Goal: Information Seeking & Learning: Learn about a topic

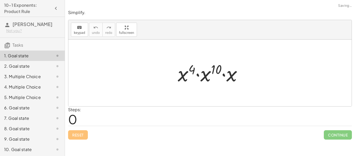
click at [180, 120] on div "Steps: 0" at bounding box center [210, 115] width 284 height 19
click at [80, 30] on button "keyboard keypad" at bounding box center [79, 30] width 17 height 14
click at [91, 116] on div "Steps: 0" at bounding box center [210, 115] width 284 height 19
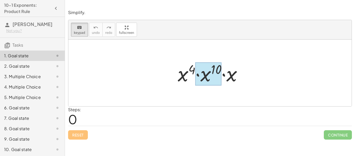
click at [220, 76] on div at bounding box center [209, 73] width 26 height 23
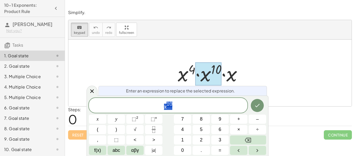
click at [158, 71] on div at bounding box center [209, 73] width 283 height 67
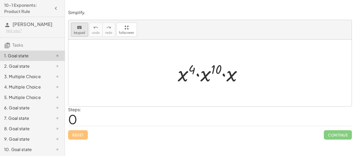
click at [76, 34] on span "keypad" at bounding box center [79, 33] width 11 height 4
click at [179, 77] on div at bounding box center [212, 73] width 74 height 27
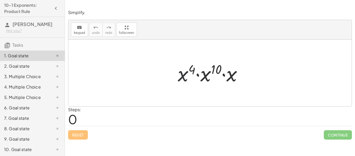
click at [179, 77] on div at bounding box center [212, 73] width 74 height 27
click at [73, 123] on span "0" at bounding box center [72, 119] width 9 height 16
click at [57, 56] on icon at bounding box center [57, 56] width 6 height 6
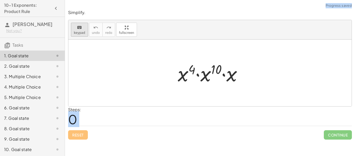
click at [79, 30] on button "keyboard keypad" at bounding box center [79, 30] width 17 height 14
click at [176, 76] on div at bounding box center [212, 73] width 74 height 27
click at [177, 76] on div at bounding box center [212, 73] width 74 height 27
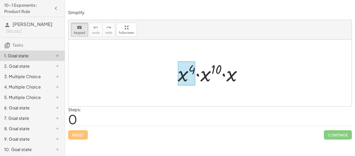
click at [187, 81] on div at bounding box center [187, 73] width 18 height 24
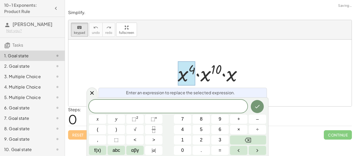
scroll to position [0, 0]
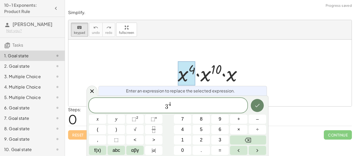
click at [260, 105] on icon "Done" at bounding box center [257, 105] width 6 height 6
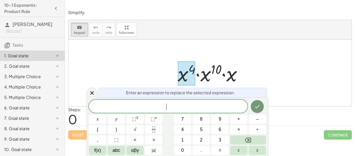
scroll to position [1, 0]
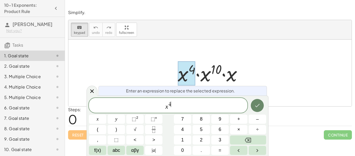
click at [257, 104] on icon "Done" at bounding box center [257, 105] width 6 height 6
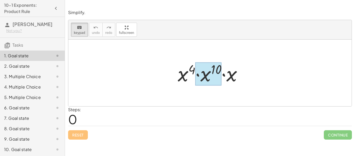
click at [202, 72] on div at bounding box center [209, 73] width 26 height 23
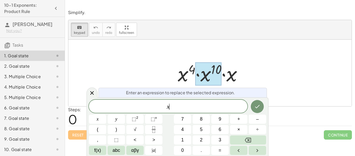
scroll to position [1, 0]
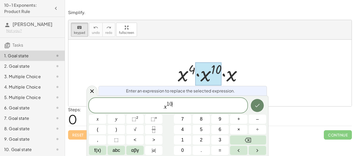
click at [263, 108] on button "Done" at bounding box center [257, 105] width 13 height 13
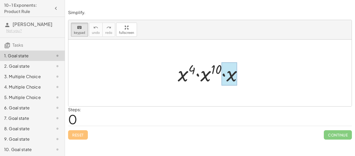
click at [233, 76] on div at bounding box center [230, 73] width 16 height 23
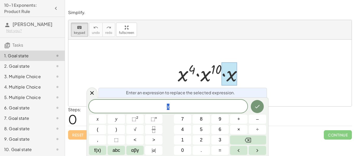
scroll to position [1, 0]
click at [177, 105] on span "x ​" at bounding box center [168, 106] width 159 height 7
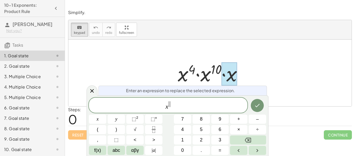
click at [205, 75] on div at bounding box center [212, 73] width 74 height 27
click at [169, 104] on span at bounding box center [169, 104] width 3 height 6
click at [257, 108] on icon "Done" at bounding box center [257, 105] width 6 height 6
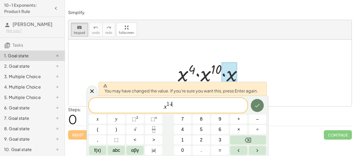
click at [257, 108] on icon "Done" at bounding box center [257, 105] width 6 height 6
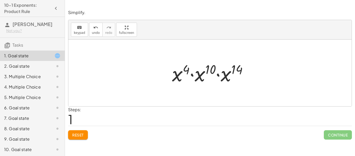
click at [208, 78] on div at bounding box center [212, 73] width 85 height 27
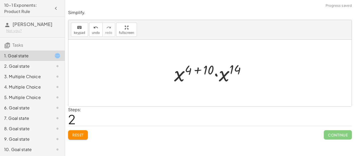
click at [223, 80] on div at bounding box center [212, 73] width 81 height 27
click at [219, 72] on div at bounding box center [212, 73] width 77 height 26
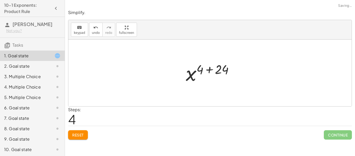
click at [214, 71] on div at bounding box center [211, 73] width 57 height 26
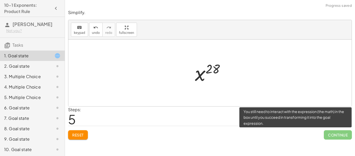
click at [335, 134] on span "Continue" at bounding box center [338, 134] width 28 height 9
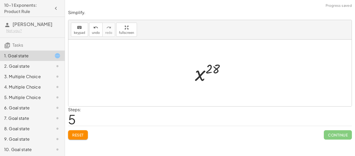
click at [209, 72] on div at bounding box center [211, 73] width 39 height 26
click at [192, 79] on div "· x 4 · x 10 · x · x 4 · x 10 · x 14 · x ( + 4 + 10 ) · x 14 x ( + 4 + 10 + 14 …" at bounding box center [210, 73] width 46 height 28
click at [80, 132] on button "Reset" at bounding box center [78, 134] width 20 height 9
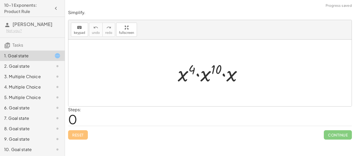
click at [180, 73] on div at bounding box center [212, 73] width 74 height 27
click at [189, 70] on div at bounding box center [212, 73] width 74 height 27
click at [220, 74] on div at bounding box center [212, 73] width 74 height 27
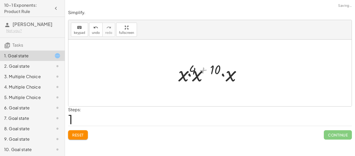
click at [215, 67] on div at bounding box center [212, 73] width 70 height 27
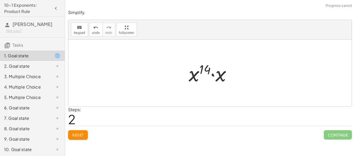
click at [216, 75] on div at bounding box center [212, 73] width 52 height 27
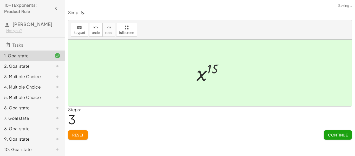
click at [343, 136] on span "Continue" at bounding box center [338, 134] width 20 height 5
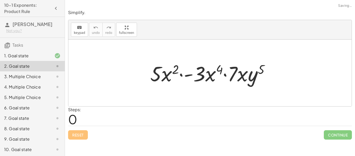
click at [171, 68] on div at bounding box center [212, 73] width 129 height 27
click at [177, 69] on div at bounding box center [212, 73] width 129 height 27
click at [210, 76] on div at bounding box center [212, 73] width 129 height 27
click at [221, 70] on div at bounding box center [212, 73] width 129 height 27
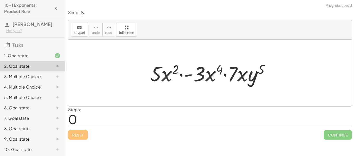
click at [256, 74] on div at bounding box center [212, 73] width 129 height 27
click at [261, 70] on div at bounding box center [212, 73] width 129 height 27
click at [221, 86] on div at bounding box center [212, 73] width 129 height 27
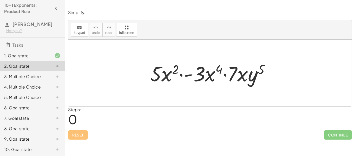
click at [171, 69] on div at bounding box center [212, 73] width 129 height 27
click at [215, 76] on div at bounding box center [212, 73] width 129 height 27
click at [209, 75] on div at bounding box center [212, 73] width 129 height 27
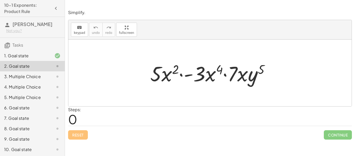
click at [172, 71] on div at bounding box center [212, 73] width 129 height 27
click at [182, 71] on div at bounding box center [212, 73] width 129 height 27
click at [190, 73] on div at bounding box center [212, 73] width 129 height 27
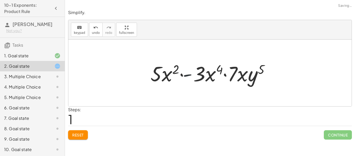
click at [190, 73] on div at bounding box center [212, 73] width 129 height 27
click at [225, 75] on div at bounding box center [212, 73] width 129 height 27
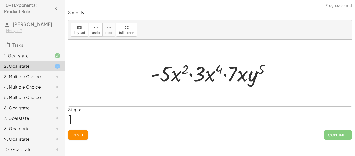
click at [225, 75] on div at bounding box center [212, 73] width 129 height 27
click at [191, 75] on div at bounding box center [212, 73] width 129 height 27
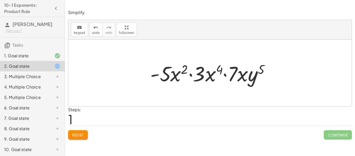
click at [191, 75] on div at bounding box center [212, 73] width 129 height 27
click at [179, 76] on div at bounding box center [212, 73] width 129 height 27
click at [171, 75] on div at bounding box center [212, 73] width 129 height 27
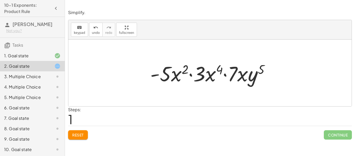
click at [171, 75] on div at bounding box center [212, 73] width 129 height 27
click at [166, 75] on div at bounding box center [212, 73] width 129 height 27
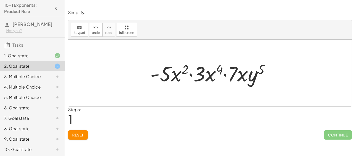
click at [156, 74] on div at bounding box center [212, 73] width 129 height 27
click at [249, 76] on div at bounding box center [212, 73] width 129 height 27
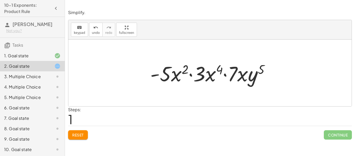
click at [262, 68] on div at bounding box center [212, 73] width 129 height 27
click at [225, 77] on div at bounding box center [212, 73] width 129 height 27
click at [225, 75] on div at bounding box center [212, 73] width 129 height 27
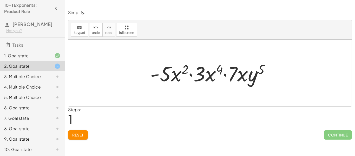
click at [225, 75] on div at bounding box center [212, 73] width 129 height 27
drag, startPoint x: 225, startPoint y: 75, endPoint x: 237, endPoint y: 74, distance: 12.0
click at [237, 74] on div at bounding box center [212, 73] width 129 height 27
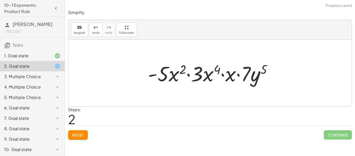
drag, startPoint x: 241, startPoint y: 77, endPoint x: 244, endPoint y: 74, distance: 4.4
click at [244, 74] on div at bounding box center [212, 73] width 134 height 27
drag, startPoint x: 244, startPoint y: 74, endPoint x: 222, endPoint y: 76, distance: 22.2
click at [222, 76] on div at bounding box center [212, 73] width 134 height 27
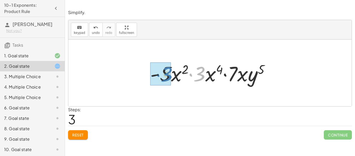
drag, startPoint x: 201, startPoint y: 76, endPoint x: 168, endPoint y: 76, distance: 33.0
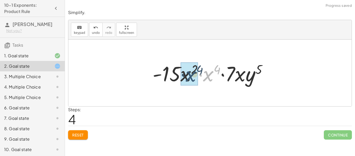
drag, startPoint x: 211, startPoint y: 76, endPoint x: 191, endPoint y: 76, distance: 19.5
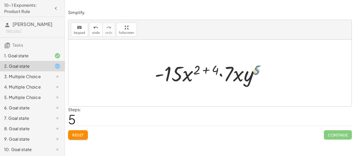
click at [257, 72] on div at bounding box center [212, 73] width 120 height 27
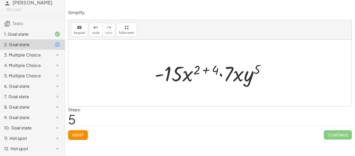
scroll to position [0, 0]
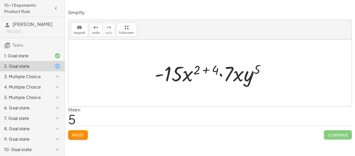
click at [204, 70] on div at bounding box center [212, 73] width 120 height 27
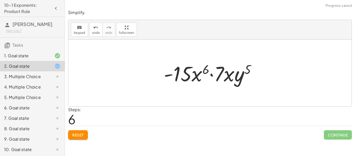
click at [235, 75] on div at bounding box center [211, 73] width 101 height 27
click at [249, 70] on div at bounding box center [211, 73] width 101 height 27
click at [82, 134] on span "Reset" at bounding box center [77, 134] width 11 height 5
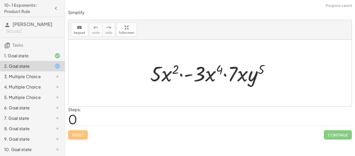
click at [176, 69] on div at bounding box center [212, 73] width 129 height 27
click at [219, 68] on div at bounding box center [212, 73] width 129 height 27
click at [206, 73] on div at bounding box center [212, 73] width 129 height 27
click at [201, 75] on div at bounding box center [212, 73] width 129 height 27
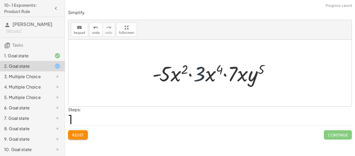
click at [201, 75] on div at bounding box center [212, 73] width 129 height 27
click at [200, 75] on div at bounding box center [212, 73] width 129 height 27
click at [193, 75] on div at bounding box center [212, 73] width 129 height 27
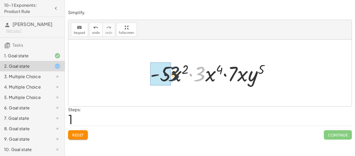
drag, startPoint x: 202, startPoint y: 74, endPoint x: 169, endPoint y: 74, distance: 33.3
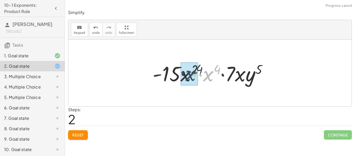
drag, startPoint x: 211, startPoint y: 78, endPoint x: 192, endPoint y: 77, distance: 19.5
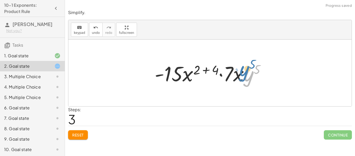
drag, startPoint x: 252, startPoint y: 77, endPoint x: 254, endPoint y: 73, distance: 5.1
click at [254, 73] on div at bounding box center [212, 73] width 120 height 27
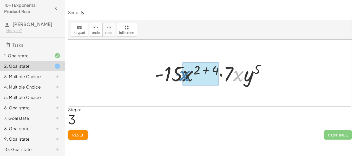
drag, startPoint x: 241, startPoint y: 77, endPoint x: 189, endPoint y: 76, distance: 52.0
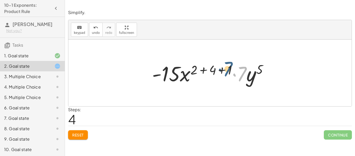
drag, startPoint x: 241, startPoint y: 76, endPoint x: 225, endPoint y: 70, distance: 16.9
click at [225, 70] on div at bounding box center [212, 73] width 125 height 27
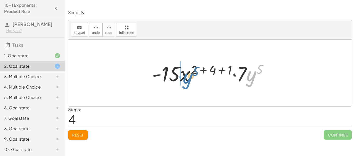
drag, startPoint x: 249, startPoint y: 78, endPoint x: 176, endPoint y: 76, distance: 72.8
click at [176, 76] on div at bounding box center [212, 73] width 125 height 27
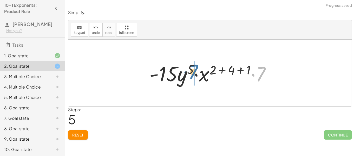
drag, startPoint x: 267, startPoint y: 75, endPoint x: 196, endPoint y: 72, distance: 71.0
click at [196, 72] on div at bounding box center [212, 73] width 130 height 27
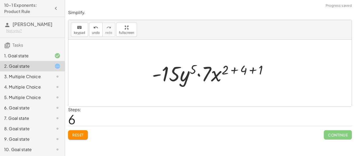
click at [219, 75] on div at bounding box center [212, 73] width 125 height 27
click at [232, 72] on div at bounding box center [212, 73] width 125 height 27
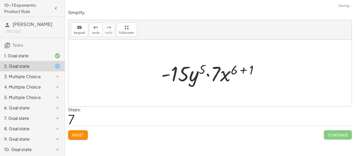
click at [197, 69] on div at bounding box center [212, 73] width 107 height 27
click at [200, 69] on div at bounding box center [212, 73] width 107 height 27
click at [237, 68] on div at bounding box center [212, 73] width 107 height 27
click at [258, 72] on div at bounding box center [212, 73] width 107 height 27
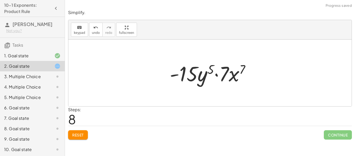
click at [231, 72] on div at bounding box center [212, 73] width 90 height 27
click at [227, 67] on div at bounding box center [212, 73] width 90 height 27
click at [244, 68] on div at bounding box center [212, 73] width 90 height 27
click at [211, 66] on div at bounding box center [212, 73] width 90 height 27
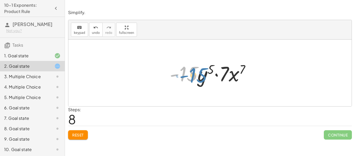
click at [188, 72] on div at bounding box center [212, 73] width 90 height 27
click at [76, 136] on span "Reset" at bounding box center [77, 134] width 11 height 5
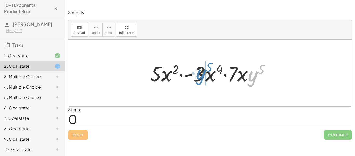
drag, startPoint x: 255, startPoint y: 76, endPoint x: 204, endPoint y: 74, distance: 51.3
click at [204, 74] on div at bounding box center [212, 73] width 129 height 27
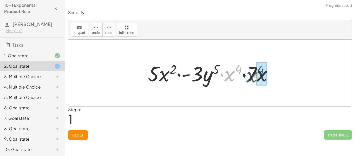
drag, startPoint x: 231, startPoint y: 76, endPoint x: 260, endPoint y: 76, distance: 29.1
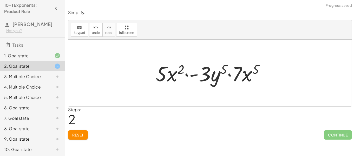
click at [203, 76] on div at bounding box center [212, 73] width 118 height 27
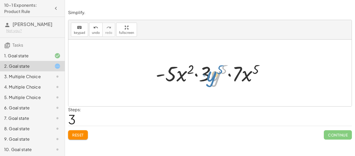
click at [215, 77] on div at bounding box center [212, 73] width 118 height 27
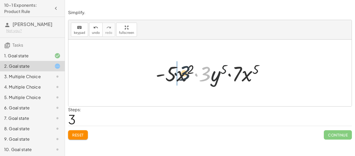
drag, startPoint x: 207, startPoint y: 76, endPoint x: 180, endPoint y: 76, distance: 27.0
click at [180, 76] on div at bounding box center [212, 73] width 118 height 27
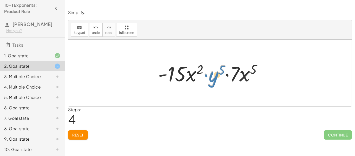
click at [215, 78] on div at bounding box center [212, 73] width 113 height 27
drag, startPoint x: 222, startPoint y: 71, endPoint x: 225, endPoint y: 71, distance: 3.7
click at [225, 71] on div at bounding box center [212, 73] width 113 height 27
click at [250, 69] on div at bounding box center [212, 73] width 113 height 27
drag, startPoint x: 212, startPoint y: 77, endPoint x: 189, endPoint y: 74, distance: 22.8
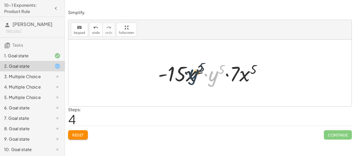
click at [189, 74] on div at bounding box center [212, 73] width 113 height 27
drag, startPoint x: 213, startPoint y: 77, endPoint x: 194, endPoint y: 78, distance: 19.0
click at [194, 78] on div at bounding box center [212, 73] width 113 height 27
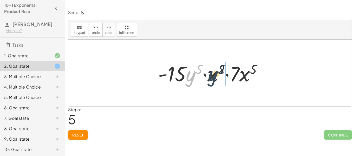
drag, startPoint x: 193, startPoint y: 76, endPoint x: 220, endPoint y: 75, distance: 26.6
click at [220, 75] on div at bounding box center [212, 73] width 113 height 27
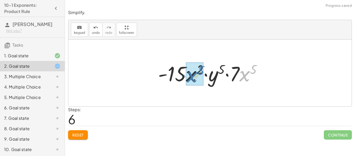
drag, startPoint x: 246, startPoint y: 75, endPoint x: 187, endPoint y: 74, distance: 59.0
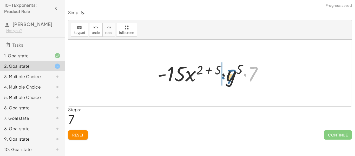
drag, startPoint x: 252, startPoint y: 75, endPoint x: 230, endPoint y: 78, distance: 22.5
click at [230, 78] on div at bounding box center [212, 73] width 114 height 27
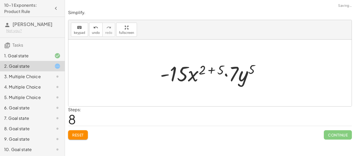
click at [228, 78] on div at bounding box center [212, 73] width 109 height 27
click at [211, 66] on div at bounding box center [212, 73] width 109 height 27
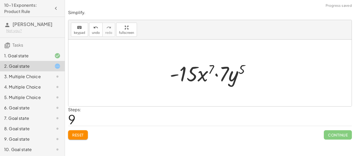
click at [241, 69] on div at bounding box center [212, 73] width 90 height 27
click at [231, 74] on div at bounding box center [212, 73] width 90 height 27
click at [224, 75] on div at bounding box center [212, 73] width 90 height 27
click at [216, 76] on div at bounding box center [212, 73] width 90 height 27
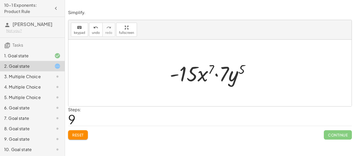
click at [80, 132] on span "Reset" at bounding box center [77, 134] width 11 height 5
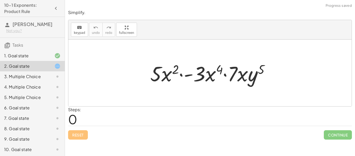
click at [55, 77] on icon at bounding box center [57, 76] width 6 height 6
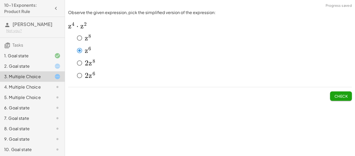
click at [346, 95] on span "Check" at bounding box center [341, 96] width 14 height 5
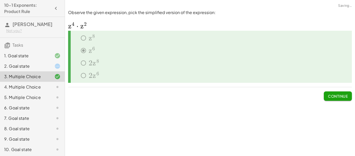
click at [55, 102] on div "4. Multiple Choice" at bounding box center [32, 107] width 65 height 10
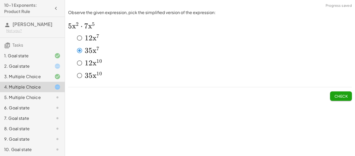
click at [335, 93] on button "Check" at bounding box center [341, 95] width 22 height 9
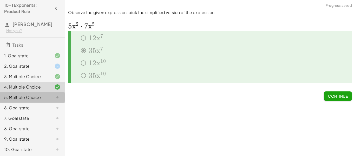
click at [50, 100] on div at bounding box center [53, 97] width 15 height 6
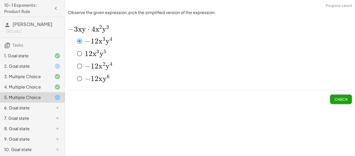
click at [334, 97] on span "Check" at bounding box center [341, 99] width 14 height 5
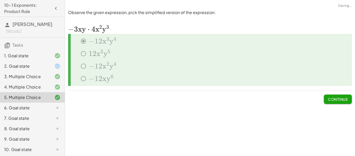
click at [60, 105] on icon at bounding box center [57, 108] width 6 height 6
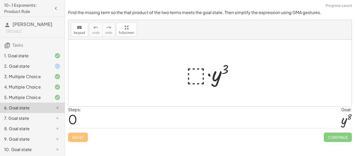
click at [210, 79] on div at bounding box center [212, 73] width 57 height 27
drag, startPoint x: 342, startPoint y: 122, endPoint x: 321, endPoint y: 117, distance: 21.9
click at [321, 117] on div "Steps: 0 Goal: y 8" at bounding box center [210, 117] width 284 height 22
click at [224, 68] on div at bounding box center [212, 73] width 57 height 27
click at [195, 71] on div at bounding box center [212, 73] width 57 height 27
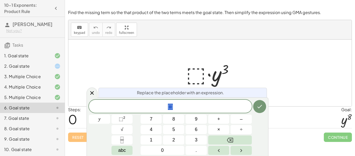
scroll to position [2, 0]
click at [195, 71] on div at bounding box center [212, 73] width 57 height 27
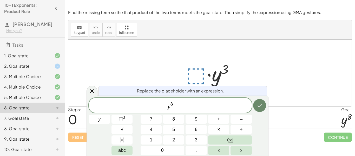
click at [260, 111] on button "Done" at bounding box center [259, 105] width 13 height 13
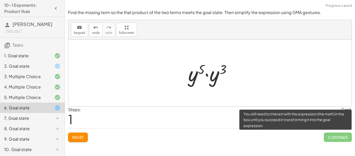
click at [341, 137] on span "Continue" at bounding box center [338, 136] width 28 height 9
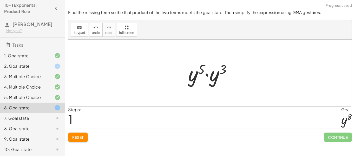
click at [221, 67] on div at bounding box center [212, 73] width 53 height 27
click at [213, 68] on div at bounding box center [212, 73] width 50 height 26
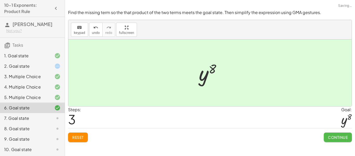
click at [341, 139] on button "Continue" at bounding box center [338, 136] width 28 height 9
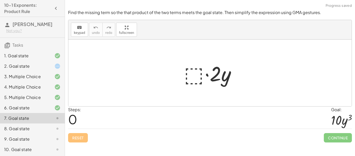
click at [201, 73] on div at bounding box center [212, 73] width 61 height 27
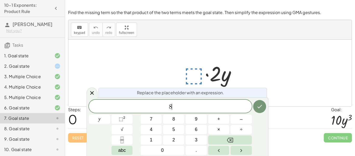
scroll to position [2, 0]
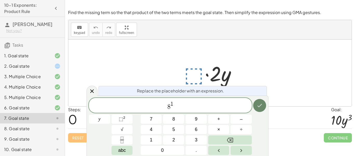
click at [259, 106] on icon "Done" at bounding box center [260, 105] width 5 height 3
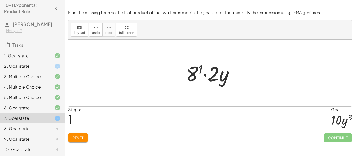
click at [201, 65] on div at bounding box center [211, 73] width 57 height 27
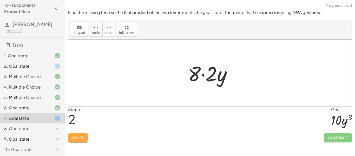
click at [84, 133] on button "Reset" at bounding box center [78, 137] width 20 height 9
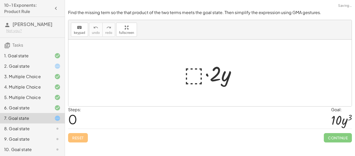
click at [196, 74] on div at bounding box center [212, 73] width 61 height 27
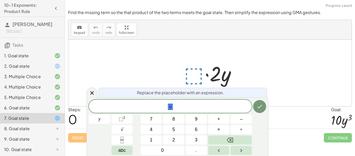
scroll to position [3, 0]
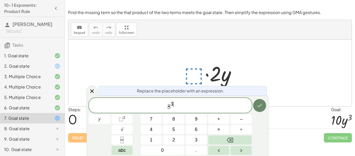
click at [255, 106] on button "Done" at bounding box center [259, 105] width 13 height 13
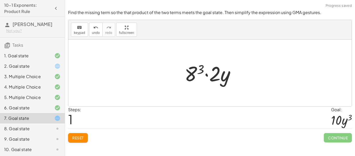
click at [201, 71] on div at bounding box center [212, 73] width 60 height 27
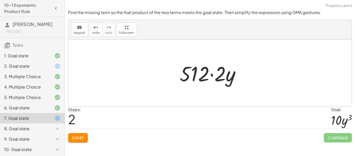
click at [0, 0] on div "Find the missing term so the that product of the two terms meets the goal state…" at bounding box center [0, 0] width 0 height 0
click at [79, 138] on span "Reset" at bounding box center [77, 137] width 11 height 5
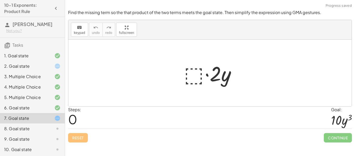
click at [196, 76] on div at bounding box center [212, 73] width 61 height 27
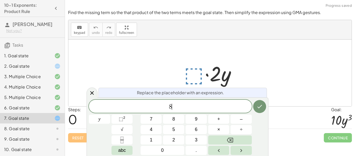
scroll to position [3, 0]
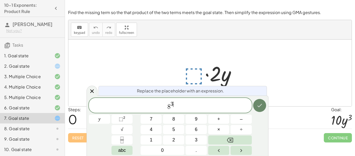
click at [262, 101] on button "Done" at bounding box center [259, 105] width 13 height 13
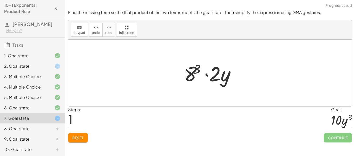
click at [215, 76] on div at bounding box center [212, 73] width 60 height 27
click at [192, 77] on div at bounding box center [212, 73] width 60 height 27
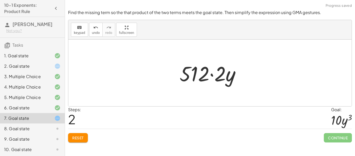
click at [78, 141] on button "Reset" at bounding box center [78, 137] width 20 height 9
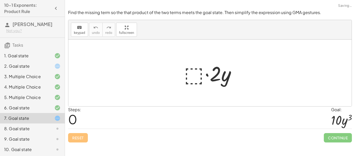
click at [200, 72] on div at bounding box center [212, 73] width 61 height 27
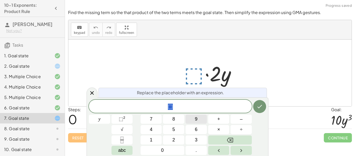
scroll to position [4, 0]
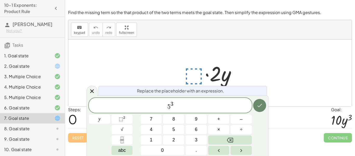
click at [257, 107] on icon "Done" at bounding box center [260, 105] width 6 height 6
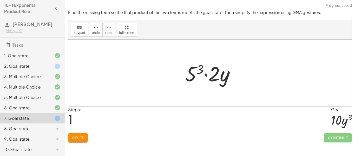
click at [221, 75] on div at bounding box center [212, 73] width 59 height 27
drag, startPoint x: 213, startPoint y: 73, endPoint x: 190, endPoint y: 76, distance: 22.8
click at [190, 76] on div at bounding box center [212, 73] width 59 height 27
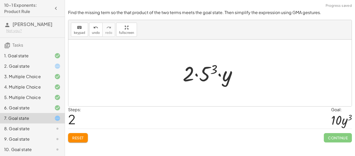
click at [208, 77] on div at bounding box center [212, 73] width 64 height 27
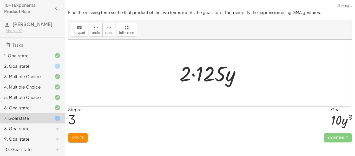
click at [190, 79] on div at bounding box center [212, 73] width 70 height 27
click at [185, 76] on div at bounding box center [212, 73] width 70 height 27
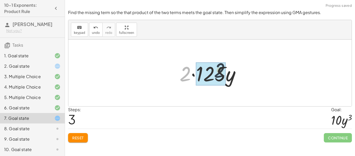
drag, startPoint x: 185, startPoint y: 76, endPoint x: 222, endPoint y: 72, distance: 37.1
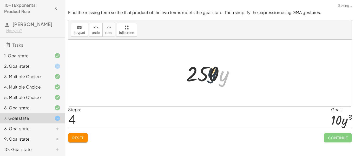
drag, startPoint x: 222, startPoint y: 79, endPoint x: 210, endPoint y: 75, distance: 13.0
click at [210, 75] on div at bounding box center [212, 73] width 57 height 27
click at [73, 138] on span "Reset" at bounding box center [77, 137] width 11 height 5
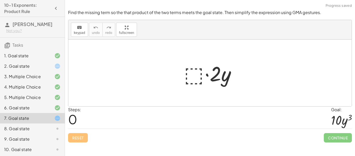
click at [182, 72] on div at bounding box center [212, 73] width 61 height 27
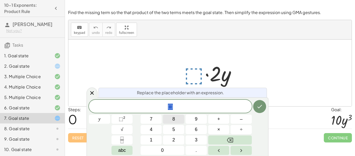
scroll to position [4, 0]
click at [259, 110] on button "Done" at bounding box center [259, 106] width 13 height 13
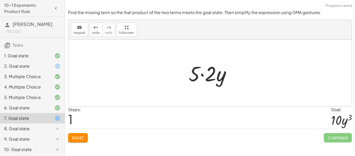
click at [211, 79] on div at bounding box center [211, 73] width 51 height 27
click at [209, 76] on div at bounding box center [212, 73] width 42 height 27
click at [206, 72] on div at bounding box center [212, 73] width 42 height 27
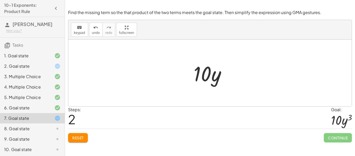
click at [74, 135] on span "Reset" at bounding box center [77, 137] width 11 height 5
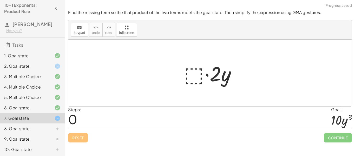
click at [195, 72] on div at bounding box center [212, 73] width 61 height 27
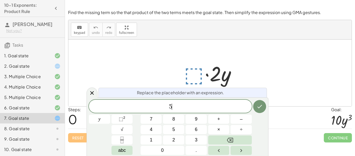
scroll to position [5, 0]
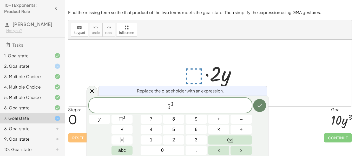
click at [259, 103] on icon "Done" at bounding box center [260, 105] width 6 height 6
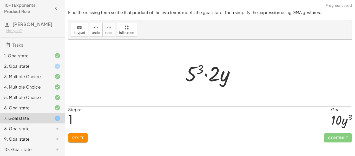
click at [207, 79] on div at bounding box center [212, 73] width 59 height 27
click at [207, 76] on div at bounding box center [212, 73] width 59 height 27
drag, startPoint x: 203, startPoint y: 69, endPoint x: 236, endPoint y: 69, distance: 33.0
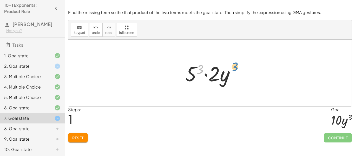
click at [236, 69] on div at bounding box center [212, 73] width 59 height 27
drag, startPoint x: 199, startPoint y: 73, endPoint x: 233, endPoint y: 76, distance: 34.2
click at [233, 76] on div at bounding box center [212, 73] width 59 height 27
drag, startPoint x: 201, startPoint y: 71, endPoint x: 149, endPoint y: 63, distance: 52.3
click at [215, 73] on div at bounding box center [212, 73] width 59 height 27
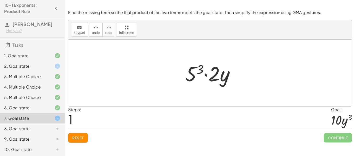
click at [215, 73] on div at bounding box center [212, 73] width 59 height 27
click at [227, 78] on div at bounding box center [212, 73] width 59 height 27
drag, startPoint x: 227, startPoint y: 78, endPoint x: 185, endPoint y: 75, distance: 42.0
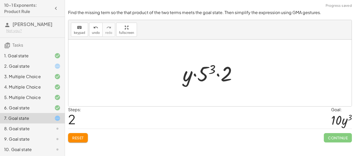
click at [204, 74] on div at bounding box center [212, 73] width 64 height 27
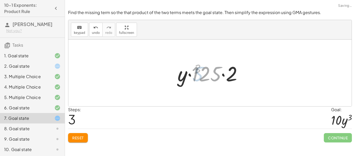
click at [204, 74] on div at bounding box center [212, 73] width 75 height 27
click at [231, 74] on div at bounding box center [212, 73] width 75 height 27
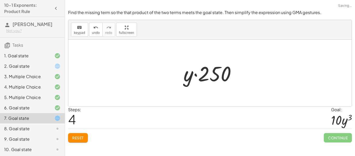
click at [216, 77] on div at bounding box center [212, 73] width 62 height 27
drag, startPoint x: 193, startPoint y: 77, endPoint x: 227, endPoint y: 70, distance: 35.4
click at [227, 70] on div at bounding box center [212, 73] width 62 height 27
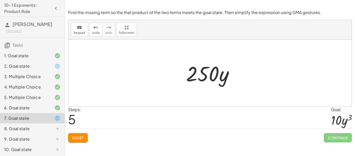
click at [76, 130] on div "Reset Continue" at bounding box center [210, 135] width 284 height 14
click at [77, 135] on span "Reset" at bounding box center [77, 137] width 11 height 5
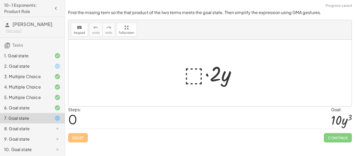
scroll to position [22, 0]
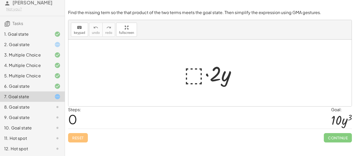
click at [35, 106] on div "8. Goal state" at bounding box center [25, 107] width 42 height 6
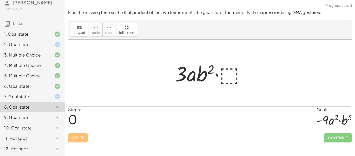
click at [229, 77] on div at bounding box center [212, 73] width 80 height 27
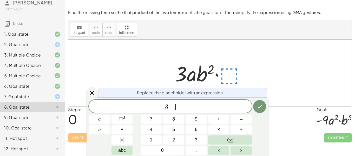
scroll to position [6, 0]
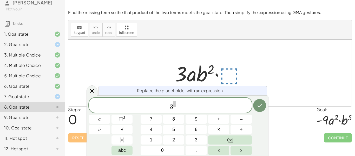
click at [173, 106] on span at bounding box center [174, 104] width 3 height 6
click at [258, 106] on icon "Done" at bounding box center [260, 105] width 6 height 6
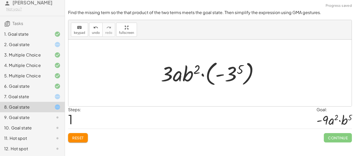
click at [166, 74] on div at bounding box center [211, 73] width 107 height 29
click at [227, 78] on div at bounding box center [211, 73] width 107 height 29
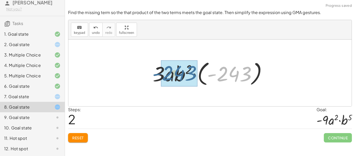
drag, startPoint x: 223, startPoint y: 78, endPoint x: 163, endPoint y: 76, distance: 60.4
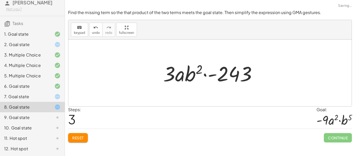
click at [79, 140] on button "Reset" at bounding box center [78, 137] width 20 height 9
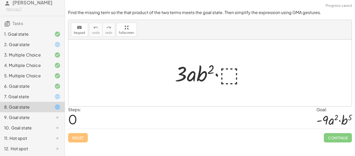
click at [39, 42] on div "2. Goal state" at bounding box center [25, 44] width 42 height 6
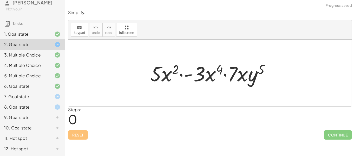
click at [156, 76] on div at bounding box center [212, 73] width 129 height 27
click at [203, 76] on div at bounding box center [212, 73] width 129 height 27
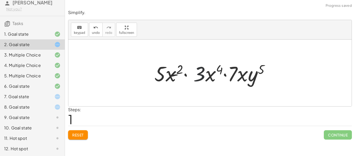
click at [202, 76] on div at bounding box center [212, 73] width 129 height 27
click at [238, 75] on div at bounding box center [212, 73] width 129 height 27
click at [251, 78] on div at bounding box center [212, 73] width 129 height 27
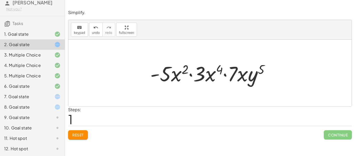
click at [251, 78] on div at bounding box center [212, 73] width 129 height 27
drag, startPoint x: 251, startPoint y: 78, endPoint x: 256, endPoint y: 80, distance: 5.7
click at [256, 80] on div at bounding box center [212, 73] width 129 height 27
drag, startPoint x: 259, startPoint y: 69, endPoint x: 271, endPoint y: 66, distance: 12.0
click at [271, 66] on div at bounding box center [212, 73] width 129 height 27
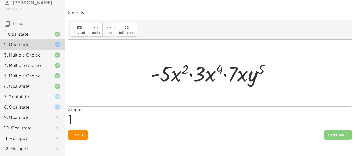
click at [162, 71] on div at bounding box center [212, 73] width 129 height 27
drag, startPoint x: 162, startPoint y: 71, endPoint x: 206, endPoint y: 71, distance: 43.4
click at [206, 71] on div at bounding box center [212, 73] width 129 height 27
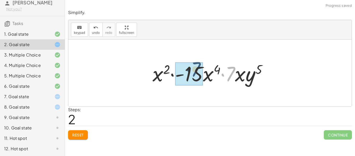
drag, startPoint x: 230, startPoint y: 70, endPoint x: 194, endPoint y: 66, distance: 36.6
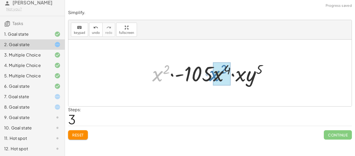
drag, startPoint x: 156, startPoint y: 78, endPoint x: 213, endPoint y: 77, distance: 57.5
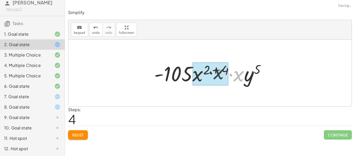
drag, startPoint x: 243, startPoint y: 79, endPoint x: 204, endPoint y: 76, distance: 38.3
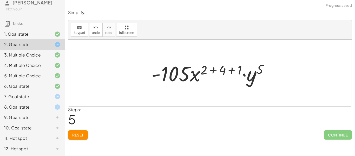
click at [213, 68] on div at bounding box center [212, 73] width 126 height 27
click at [213, 68] on div at bounding box center [212, 73] width 108 height 27
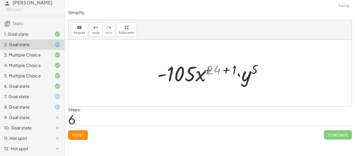
click at [213, 68] on div at bounding box center [212, 73] width 108 height 27
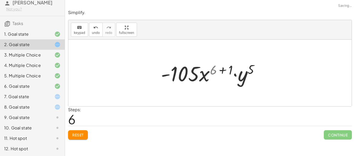
click at [213, 68] on div at bounding box center [212, 73] width 108 height 27
click at [218, 70] on div at bounding box center [212, 73] width 108 height 27
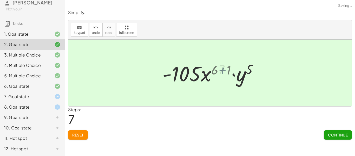
click at [223, 70] on div at bounding box center [212, 73] width 91 height 27
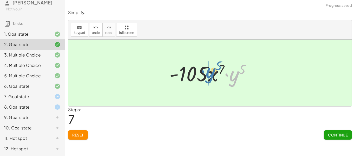
drag, startPoint x: 231, startPoint y: 78, endPoint x: 204, endPoint y: 74, distance: 27.6
click at [204, 74] on div at bounding box center [212, 73] width 91 height 27
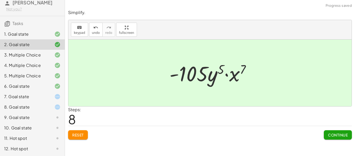
click at [241, 69] on div at bounding box center [212, 73] width 91 height 27
click at [246, 67] on div at bounding box center [212, 73] width 91 height 27
click at [329, 135] on span "Continue" at bounding box center [338, 134] width 20 height 5
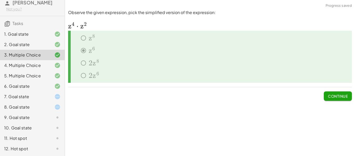
click at [51, 99] on div at bounding box center [53, 96] width 15 height 6
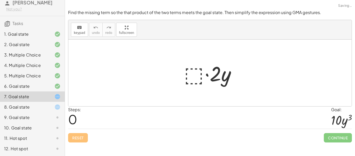
click at [42, 108] on div "8. Goal state" at bounding box center [25, 107] width 42 height 6
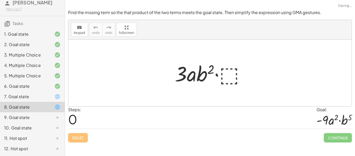
click at [45, 112] on div "7. Goal state" at bounding box center [32, 117] width 65 height 10
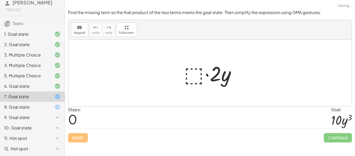
click at [198, 84] on div at bounding box center [212, 73] width 61 height 27
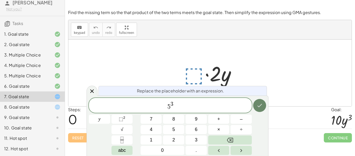
click at [257, 107] on icon "Done" at bounding box center [260, 105] width 6 height 6
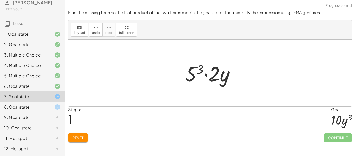
click at [215, 76] on div at bounding box center [212, 73] width 59 height 27
click at [191, 74] on div at bounding box center [212, 73] width 59 height 27
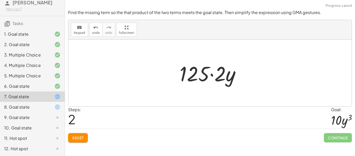
click at [198, 79] on div at bounding box center [212, 73] width 70 height 27
click at [83, 138] on span "Reset" at bounding box center [77, 137] width 11 height 5
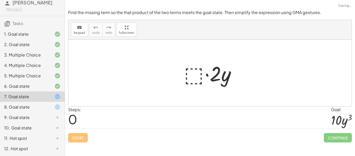
click at [190, 76] on div at bounding box center [212, 73] width 61 height 27
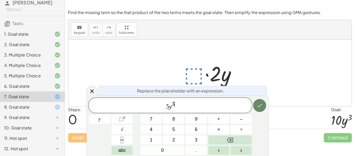
click at [256, 107] on button "Done" at bounding box center [259, 105] width 13 height 13
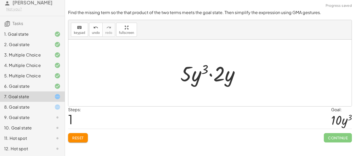
click at [218, 77] on div at bounding box center [212, 73] width 68 height 27
click at [188, 75] on div at bounding box center [212, 73] width 68 height 27
drag, startPoint x: 188, startPoint y: 75, endPoint x: 225, endPoint y: 75, distance: 38.0
click at [225, 75] on div at bounding box center [212, 73] width 68 height 27
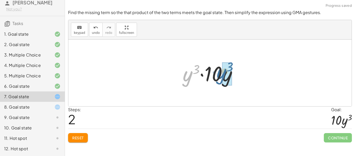
drag, startPoint x: 187, startPoint y: 77, endPoint x: 223, endPoint y: 75, distance: 35.7
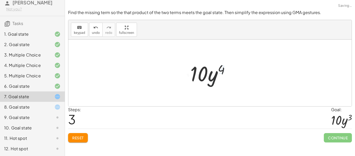
click at [224, 70] on div at bounding box center [212, 73] width 49 height 27
click at [84, 137] on button "Reset" at bounding box center [78, 137] width 20 height 9
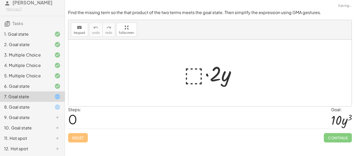
click at [199, 68] on div at bounding box center [212, 73] width 61 height 27
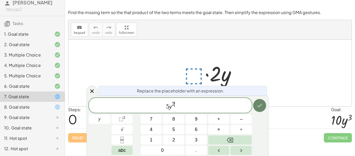
click at [257, 106] on icon "Done" at bounding box center [260, 105] width 6 height 6
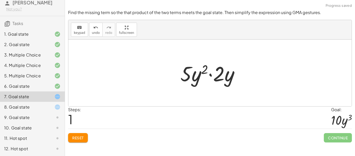
click at [215, 76] on div at bounding box center [212, 73] width 68 height 27
drag, startPoint x: 184, startPoint y: 73, endPoint x: 216, endPoint y: 74, distance: 32.5
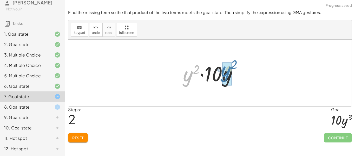
drag, startPoint x: 188, startPoint y: 79, endPoint x: 226, endPoint y: 74, distance: 38.5
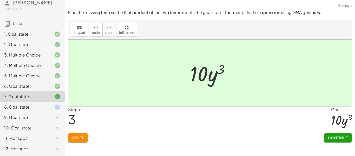
click at [343, 134] on button "Continue" at bounding box center [338, 137] width 28 height 9
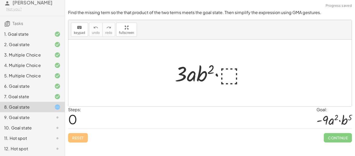
click at [229, 77] on div at bounding box center [212, 73] width 80 height 27
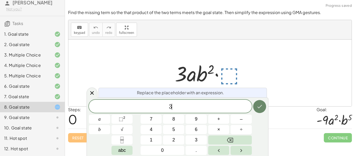
click at [264, 107] on button "Done" at bounding box center [259, 106] width 13 height 13
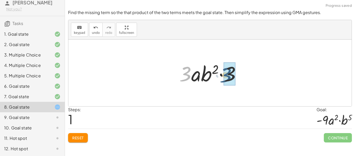
drag, startPoint x: 190, startPoint y: 70, endPoint x: 234, endPoint y: 71, distance: 44.2
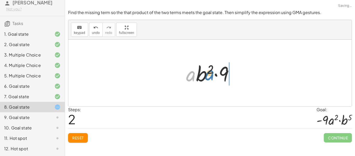
drag, startPoint x: 191, startPoint y: 76, endPoint x: 237, endPoint y: 73, distance: 46.1
click at [237, 73] on div at bounding box center [212, 73] width 57 height 27
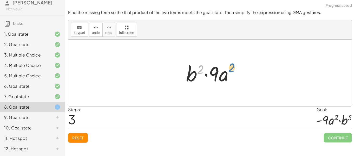
drag, startPoint x: 202, startPoint y: 70, endPoint x: 234, endPoint y: 69, distance: 32.6
click at [234, 69] on div at bounding box center [212, 73] width 57 height 27
drag, startPoint x: 191, startPoint y: 75, endPoint x: 240, endPoint y: 75, distance: 48.6
click at [240, 75] on div at bounding box center [212, 73] width 57 height 27
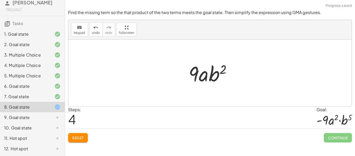
click at [192, 77] on div at bounding box center [212, 73] width 52 height 27
click at [205, 77] on div at bounding box center [212, 73] width 52 height 27
click at [81, 141] on button "Reset" at bounding box center [78, 137] width 20 height 9
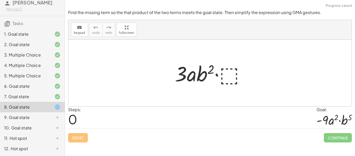
click at [230, 80] on div at bounding box center [212, 73] width 80 height 27
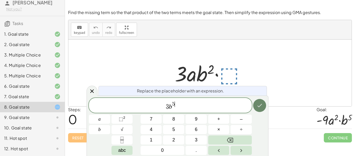
click at [259, 105] on icon "Done" at bounding box center [260, 105] width 6 height 6
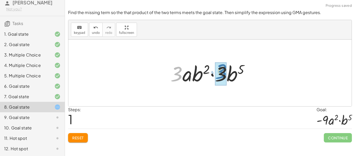
drag, startPoint x: 178, startPoint y: 72, endPoint x: 222, endPoint y: 69, distance: 44.8
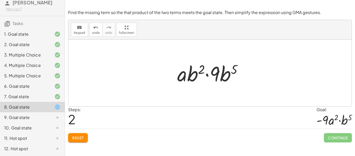
click at [79, 142] on button "Reset" at bounding box center [78, 137] width 20 height 9
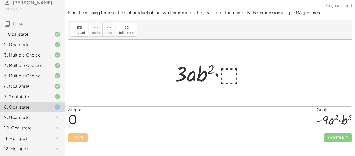
click at [225, 78] on div at bounding box center [212, 73] width 80 height 27
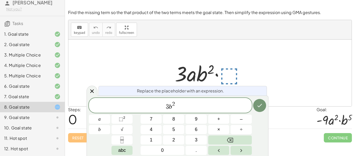
click at [110, 114] on div at bounding box center [99, 118] width 21 height 9
click at [260, 105] on icon "Done" at bounding box center [260, 105] width 6 height 6
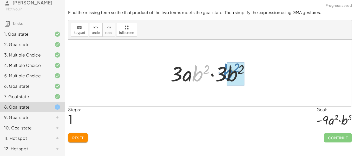
drag, startPoint x: 196, startPoint y: 73, endPoint x: 227, endPoint y: 71, distance: 30.7
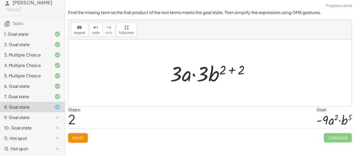
click at [231, 70] on div at bounding box center [211, 73] width 89 height 27
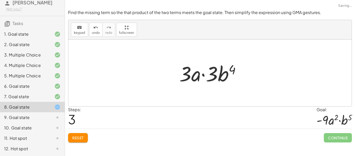
click at [223, 76] on div at bounding box center [212, 73] width 70 height 27
click at [73, 139] on span "Reset" at bounding box center [77, 137] width 11 height 5
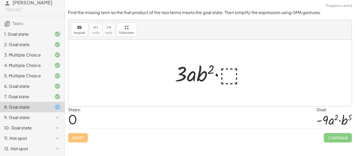
click at [227, 73] on div at bounding box center [212, 73] width 80 height 27
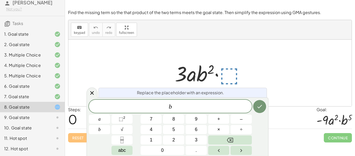
click at [209, 103] on span "b" at bounding box center [170, 106] width 163 height 7
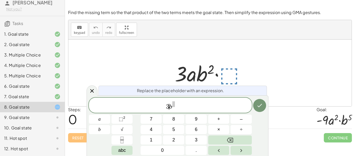
click at [174, 103] on span at bounding box center [173, 104] width 3 height 6
click at [257, 103] on icon "Done" at bounding box center [260, 105] width 6 height 6
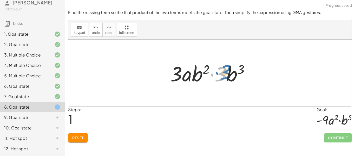
drag, startPoint x: 221, startPoint y: 75, endPoint x: 224, endPoint y: 74, distance: 3.6
click at [224, 74] on div at bounding box center [212, 73] width 89 height 27
drag, startPoint x: 177, startPoint y: 73, endPoint x: 222, endPoint y: 73, distance: 44.7
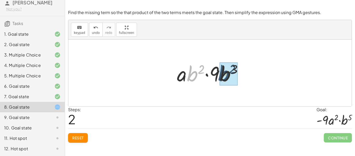
drag, startPoint x: 189, startPoint y: 78, endPoint x: 222, endPoint y: 78, distance: 32.8
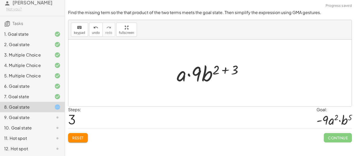
click at [230, 66] on div at bounding box center [212, 73] width 76 height 27
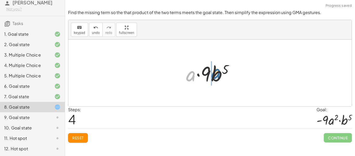
drag, startPoint x: 189, startPoint y: 76, endPoint x: 215, endPoint y: 74, distance: 26.1
click at [215, 74] on div at bounding box center [212, 73] width 57 height 27
click at [72, 137] on span "Reset" at bounding box center [77, 137] width 11 height 5
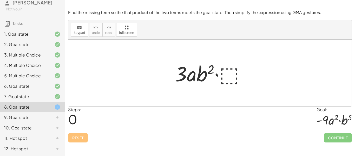
click at [235, 80] on div at bounding box center [212, 73] width 80 height 27
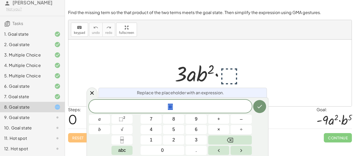
click at [235, 80] on div at bounding box center [212, 73] width 80 height 27
click at [263, 105] on button "Done" at bounding box center [259, 106] width 13 height 13
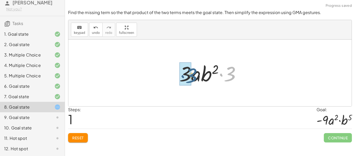
drag, startPoint x: 231, startPoint y: 67, endPoint x: 187, endPoint y: 69, distance: 44.0
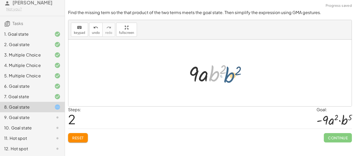
drag, startPoint x: 210, startPoint y: 76, endPoint x: 230, endPoint y: 78, distance: 19.3
click at [230, 78] on div at bounding box center [212, 73] width 52 height 27
click at [203, 75] on div at bounding box center [212, 73] width 52 height 27
click at [74, 139] on span "Reset" at bounding box center [77, 137] width 11 height 5
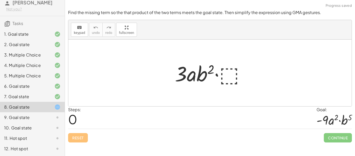
click at [227, 75] on div at bounding box center [212, 73] width 80 height 27
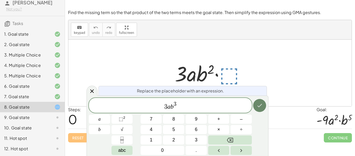
click at [261, 106] on icon "Done" at bounding box center [260, 105] width 6 height 6
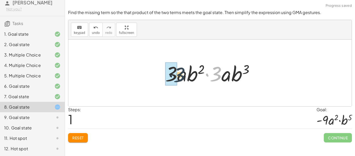
drag, startPoint x: 216, startPoint y: 72, endPoint x: 170, endPoint y: 72, distance: 46.3
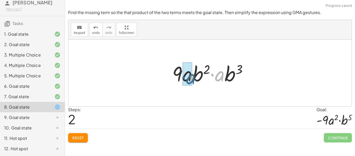
drag, startPoint x: 221, startPoint y: 77, endPoint x: 189, endPoint y: 80, distance: 32.1
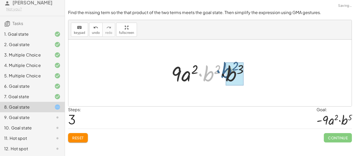
drag, startPoint x: 209, startPoint y: 78, endPoint x: 228, endPoint y: 74, distance: 20.1
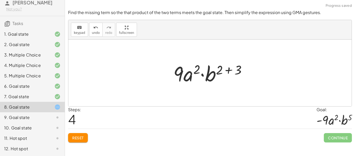
click at [234, 72] on div at bounding box center [212, 73] width 82 height 27
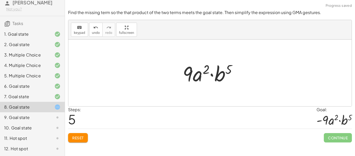
click at [192, 75] on div at bounding box center [212, 73] width 64 height 27
click at [87, 139] on button "Reset" at bounding box center [78, 137] width 20 height 9
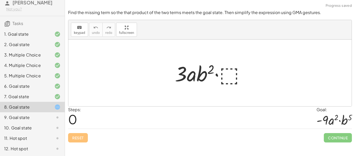
click at [222, 70] on div at bounding box center [212, 73] width 80 height 27
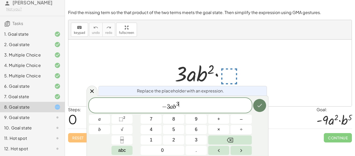
click at [256, 105] on button "Done" at bounding box center [259, 105] width 13 height 13
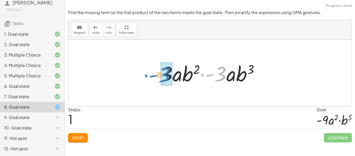
drag, startPoint x: 221, startPoint y: 76, endPoint x: 164, endPoint y: 77, distance: 57.0
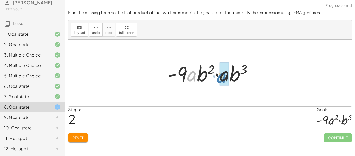
drag, startPoint x: 194, startPoint y: 79, endPoint x: 226, endPoint y: 80, distance: 32.0
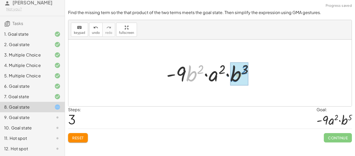
drag, startPoint x: 194, startPoint y: 76, endPoint x: 239, endPoint y: 77, distance: 44.5
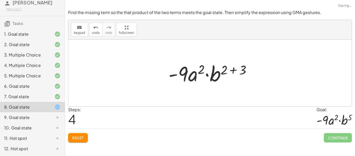
click at [241, 71] on div at bounding box center [212, 73] width 92 height 27
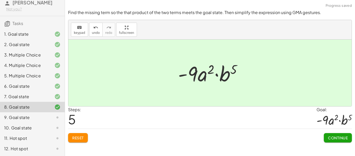
click at [338, 137] on span "Continue" at bounding box center [338, 137] width 20 height 5
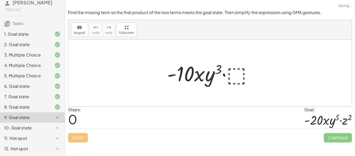
click at [242, 66] on div at bounding box center [212, 73] width 95 height 27
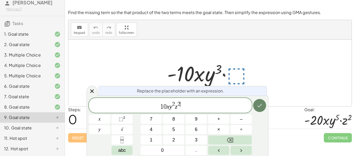
click at [262, 101] on button "Done" at bounding box center [259, 105] width 13 height 13
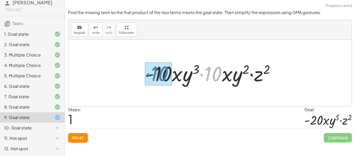
drag, startPoint x: 211, startPoint y: 74, endPoint x: 157, endPoint y: 74, distance: 53.3
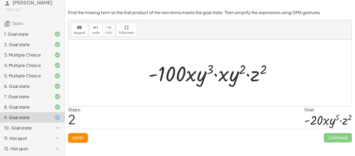
click at [80, 137] on span "Reset" at bounding box center [77, 137] width 11 height 5
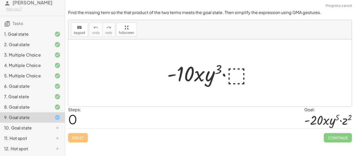
click at [231, 74] on div at bounding box center [212, 73] width 95 height 27
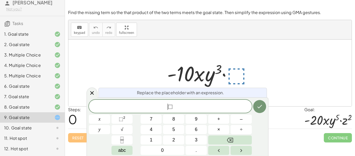
click at [170, 109] on span "⬚" at bounding box center [170, 107] width 5 height 6
click at [173, 108] on span "⬚" at bounding box center [172, 107] width 5 height 6
click at [265, 77] on div at bounding box center [209, 73] width 283 height 67
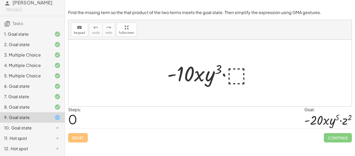
click at [237, 77] on div at bounding box center [212, 73] width 95 height 27
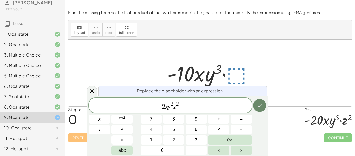
click at [263, 104] on button "Done" at bounding box center [259, 105] width 13 height 13
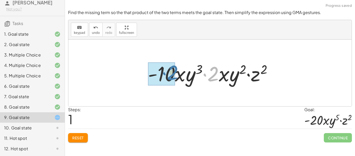
drag, startPoint x: 214, startPoint y: 76, endPoint x: 168, endPoint y: 75, distance: 45.3
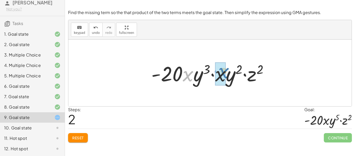
drag, startPoint x: 193, startPoint y: 77, endPoint x: 230, endPoint y: 74, distance: 36.5
click at [230, 74] on div at bounding box center [212, 73] width 126 height 27
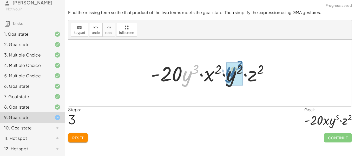
drag, startPoint x: 188, startPoint y: 78, endPoint x: 233, endPoint y: 73, distance: 45.5
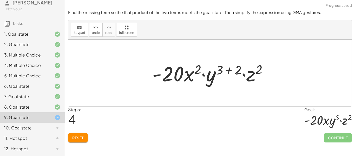
click at [229, 70] on div at bounding box center [212, 73] width 125 height 27
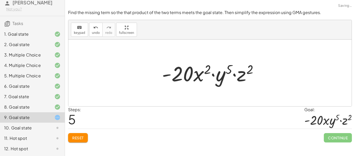
click at [203, 74] on div at bounding box center [212, 73] width 106 height 27
click at [77, 136] on span "Reset" at bounding box center [77, 137] width 11 height 5
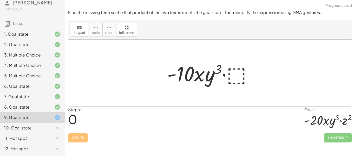
click at [238, 70] on div at bounding box center [212, 73] width 95 height 27
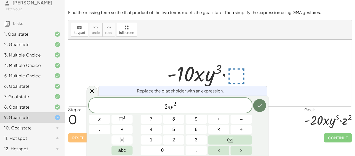
click at [256, 109] on button "Done" at bounding box center [259, 105] width 13 height 13
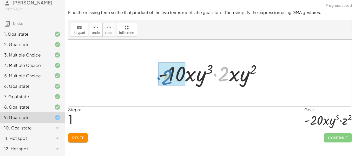
drag, startPoint x: 229, startPoint y: 74, endPoint x: 175, endPoint y: 76, distance: 54.7
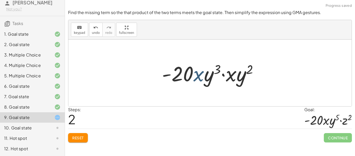
click at [199, 78] on div at bounding box center [212, 73] width 106 height 27
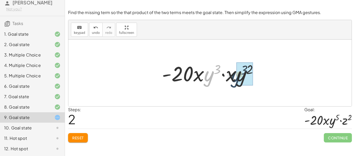
drag, startPoint x: 205, startPoint y: 77, endPoint x: 241, endPoint y: 76, distance: 35.6
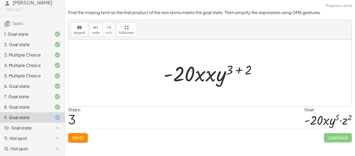
click at [243, 69] on div at bounding box center [212, 73] width 102 height 27
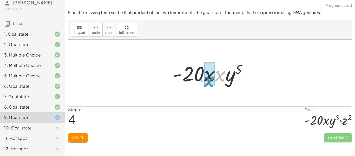
drag, startPoint x: 220, startPoint y: 78, endPoint x: 208, endPoint y: 81, distance: 12.1
click at [79, 137] on span "Reset" at bounding box center [77, 137] width 11 height 5
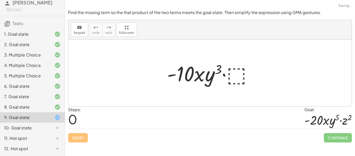
click at [235, 71] on div at bounding box center [212, 73] width 95 height 27
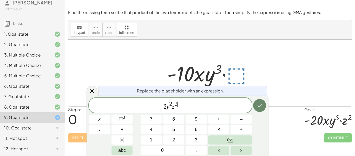
click at [260, 103] on icon "Done" at bounding box center [260, 105] width 6 height 6
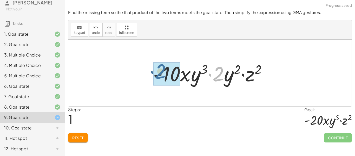
drag, startPoint x: 220, startPoint y: 75, endPoint x: 162, endPoint y: 73, distance: 58.0
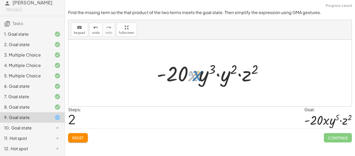
click at [199, 77] on div at bounding box center [212, 73] width 116 height 27
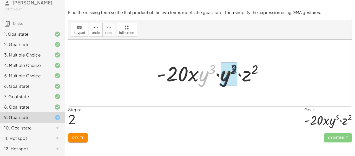
drag, startPoint x: 203, startPoint y: 77, endPoint x: 224, endPoint y: 76, distance: 21.3
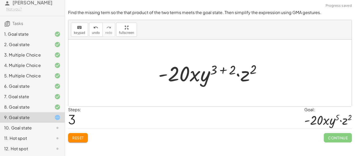
click at [227, 70] on div at bounding box center [212, 73] width 113 height 27
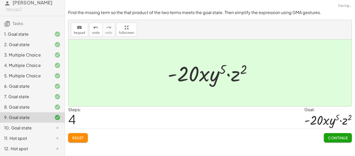
click at [334, 139] on span "Continue" at bounding box center [338, 137] width 20 height 5
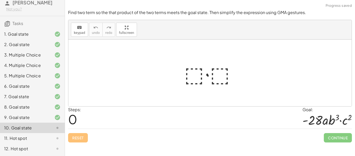
click at [196, 74] on div at bounding box center [212, 73] width 61 height 27
